Goal: Information Seeking & Learning: Find specific fact

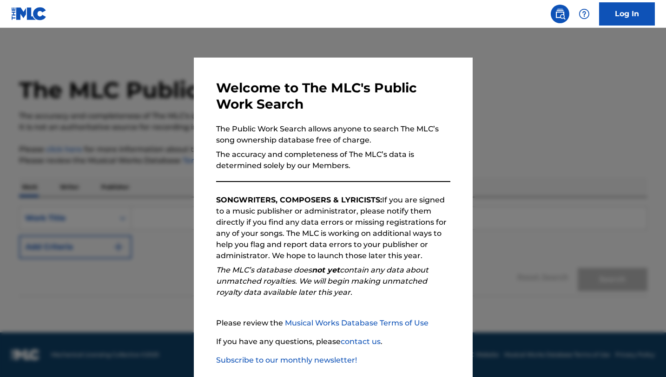
click at [146, 134] on div at bounding box center [333, 216] width 666 height 377
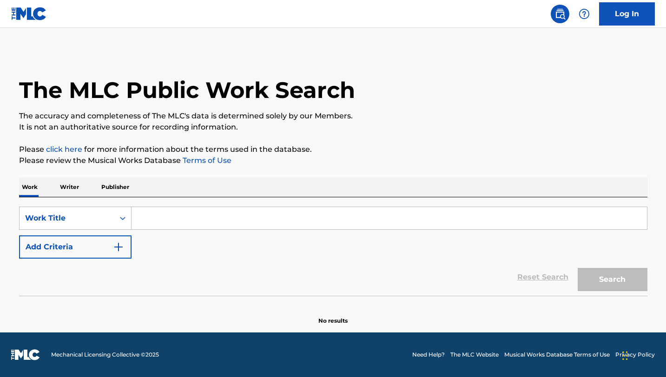
click at [164, 220] on input "Search Form" at bounding box center [389, 218] width 515 height 22
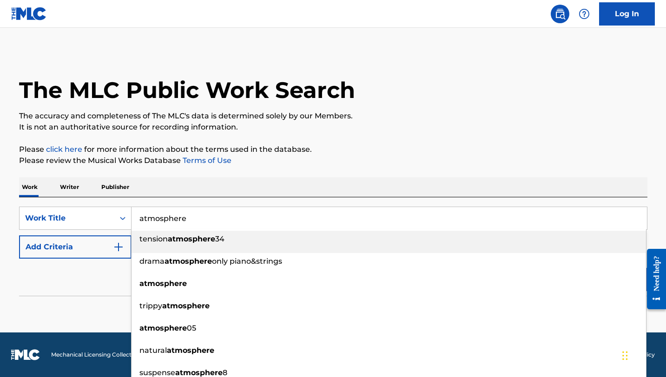
type input "atmosphere"
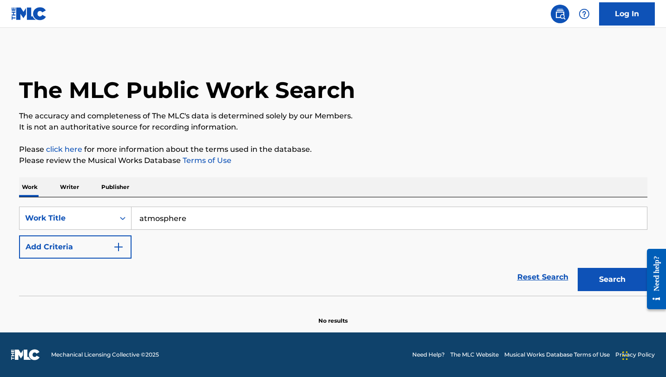
click at [187, 194] on div "Work Writer Publisher" at bounding box center [333, 188] width 628 height 20
click at [128, 241] on button "Add Criteria" at bounding box center [75, 247] width 112 height 23
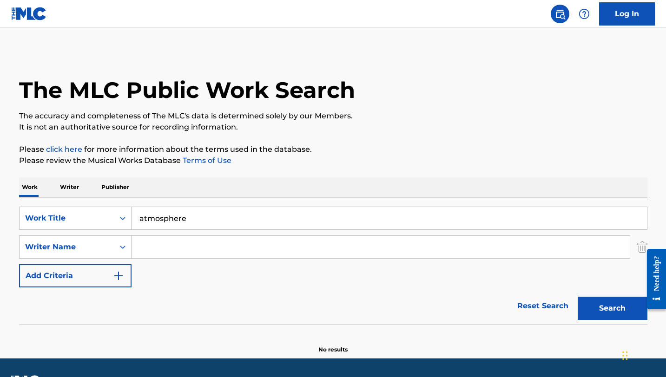
click at [170, 245] on input "Search Form" at bounding box center [381, 247] width 498 height 22
type input "[PERSON_NAME]"
click at [578, 297] on button "Search" at bounding box center [613, 308] width 70 height 23
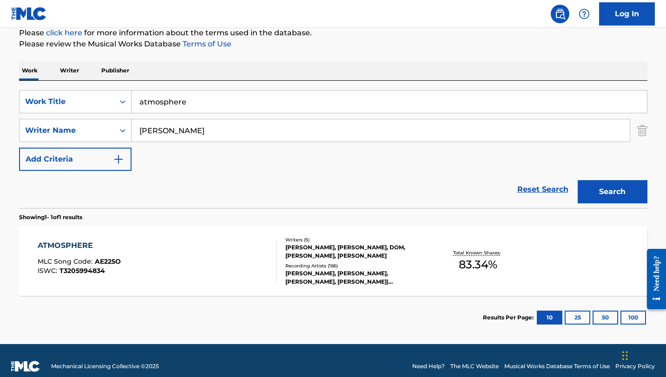
scroll to position [128, 0]
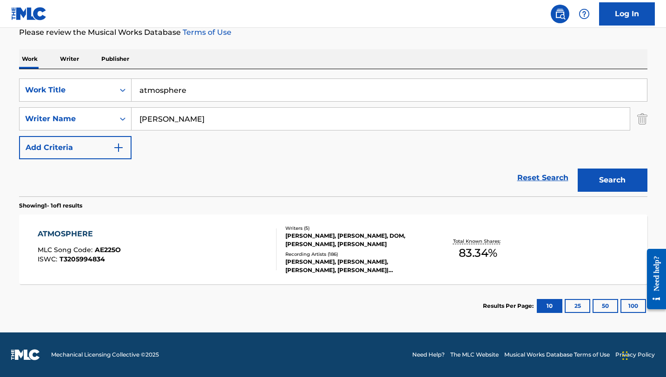
click at [72, 231] on div "ATMOSPHERE" at bounding box center [79, 234] width 83 height 11
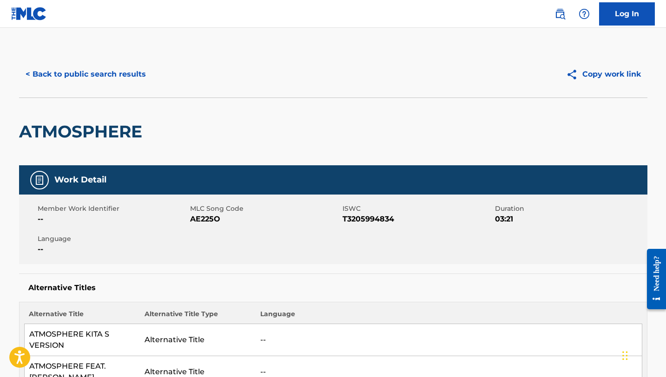
click at [92, 86] on div "< Back to public search results Copy work link" at bounding box center [333, 74] width 628 height 46
click at [95, 75] on button "< Back to public search results" at bounding box center [85, 74] width 133 height 23
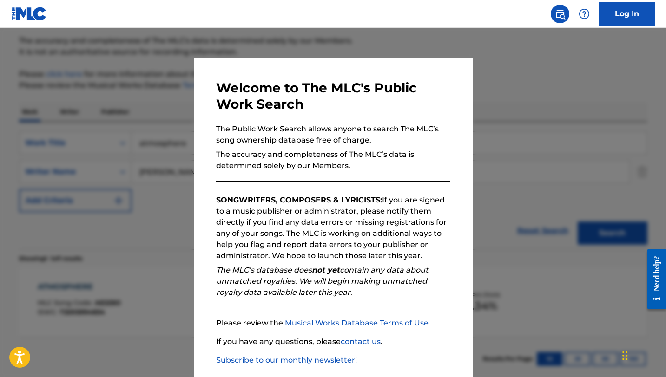
click at [546, 132] on div at bounding box center [333, 216] width 666 height 377
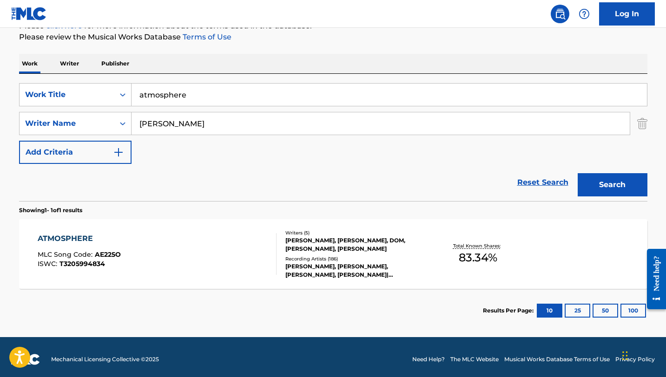
scroll to position [125, 0]
